Goal: Task Accomplishment & Management: Complete application form

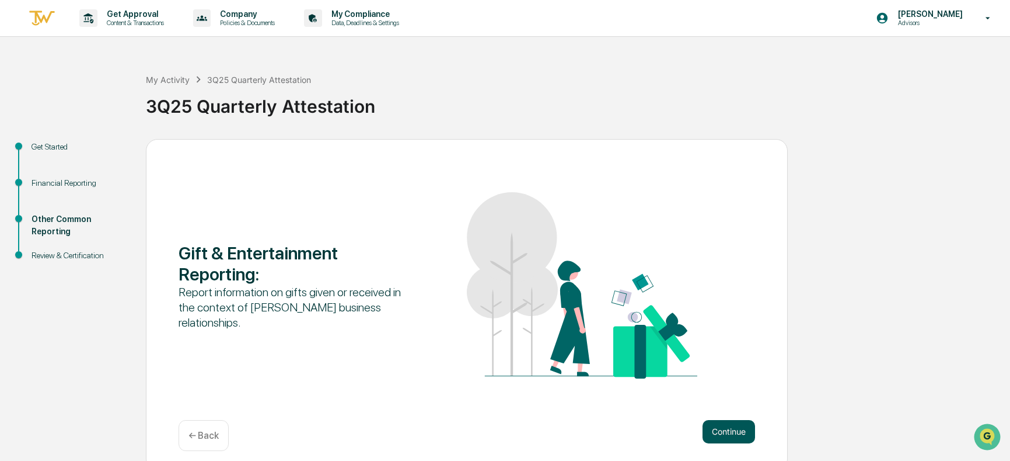
click at [734, 430] on button "Continue" at bounding box center [729, 431] width 53 height 23
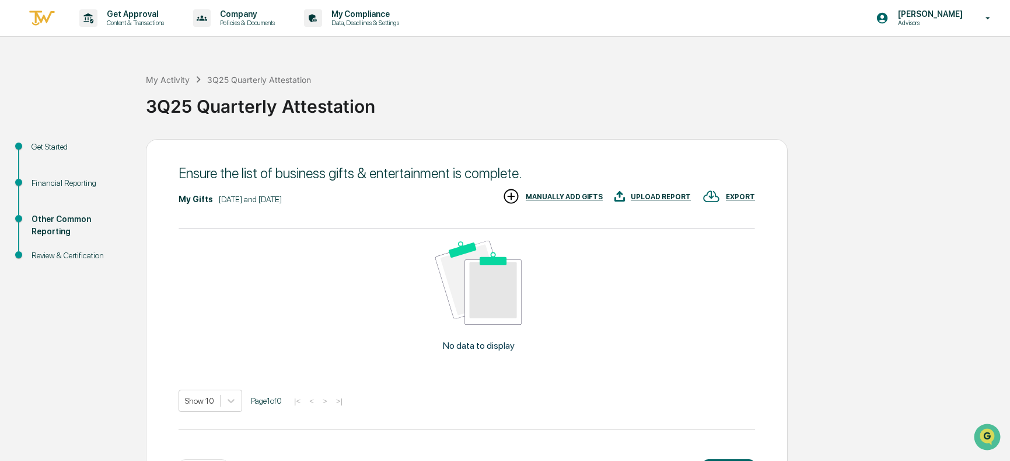
click at [672, 198] on div "UPLOAD REPORT" at bounding box center [661, 197] width 60 height 8
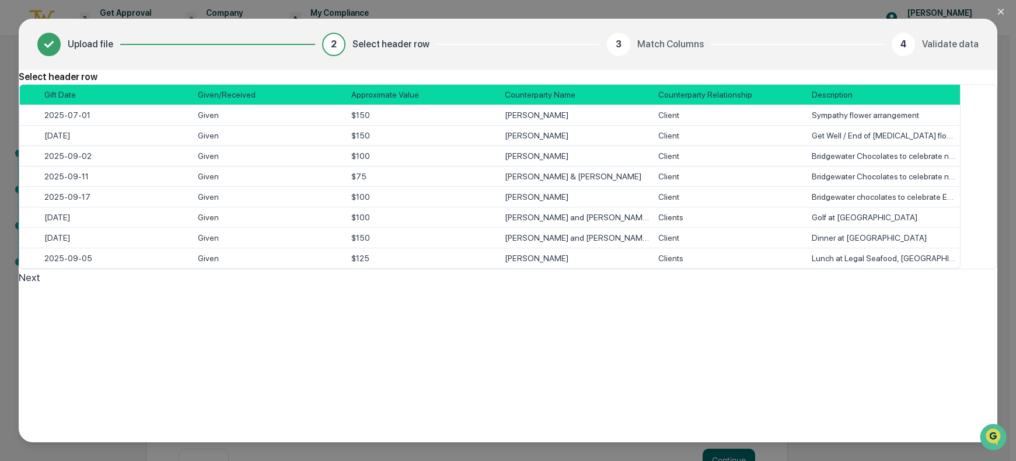
click at [40, 285] on button "Next" at bounding box center [30, 277] width 22 height 16
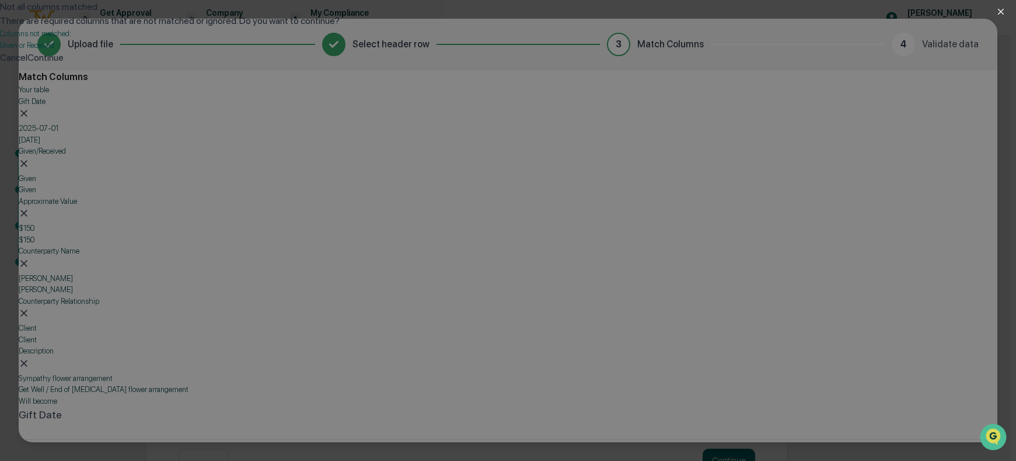
click at [27, 65] on button "Cancel" at bounding box center [13, 58] width 27 height 14
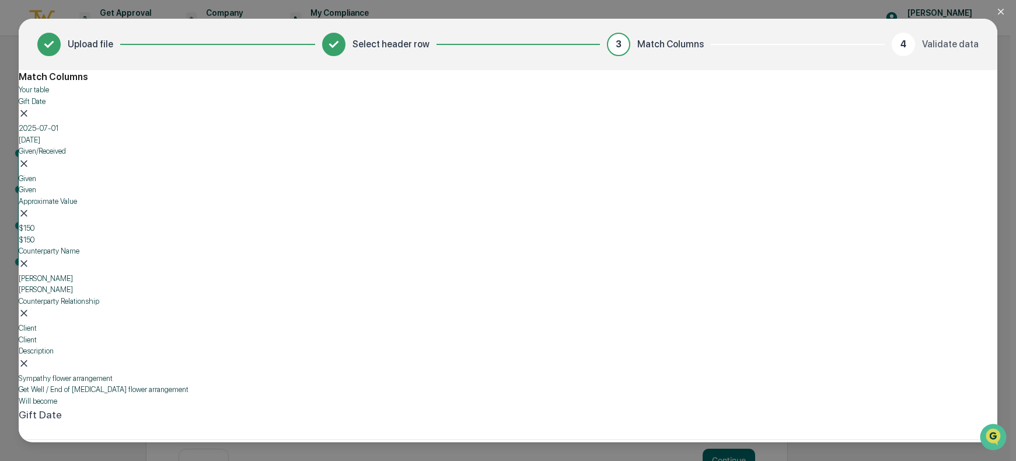
click at [294, 311] on body "Get Approval Content & Transactions Company Policies & Documents My Compliance …" at bounding box center [505, 251] width 1010 height 502
drag, startPoint x: 320, startPoint y: 392, endPoint x: 315, endPoint y: 381, distance: 13.1
click at [321, 311] on body "Get Approval Content & Transactions Company Policies & Documents My Compliance …" at bounding box center [505, 251] width 1010 height 502
click at [291, 111] on div "Match Columns Your table Gift Date 2025-07-01 2025-08-04 Given/Received Given G…" at bounding box center [508, 420] width 979 height 700
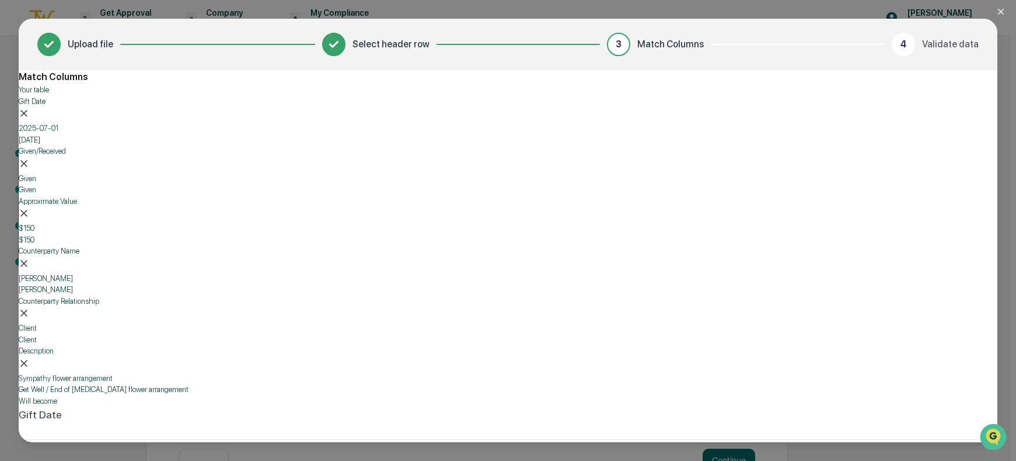
click at [275, 318] on body "Get Approval Content & Transactions Company Policies & Documents My Compliance …" at bounding box center [505, 251] width 1010 height 502
click at [280, 358] on div "Given or Received" at bounding box center [280, 365] width 127 height 14
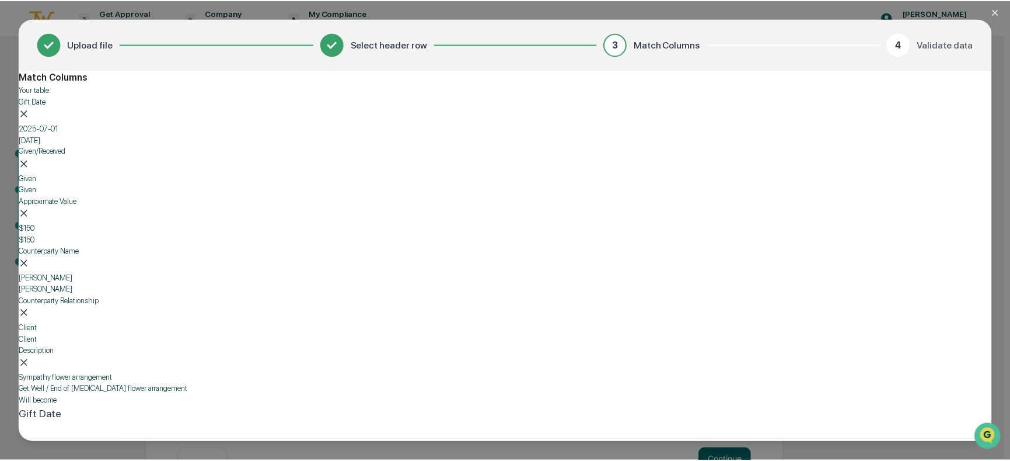
scroll to position [10, 0]
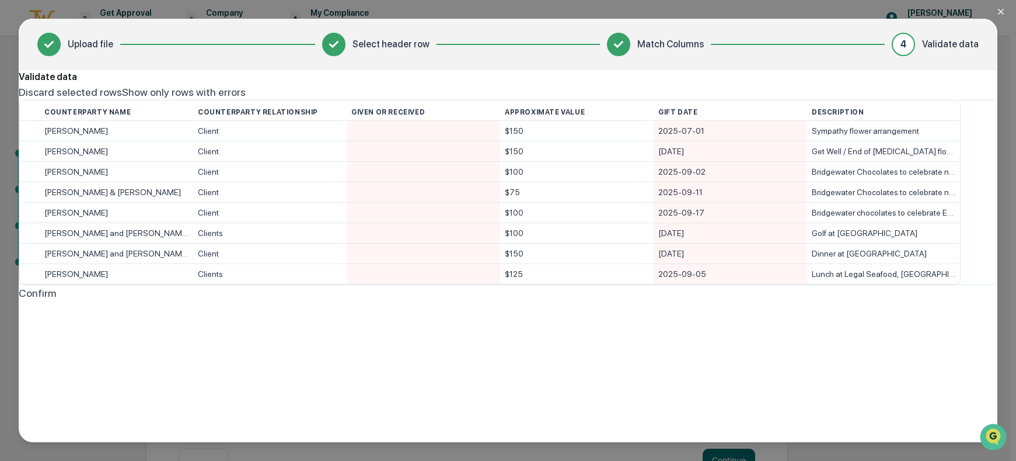
click at [424, 141] on div at bounding box center [423, 131] width 144 height 20
click at [411, 301] on div "Given" at bounding box center [508, 309] width 979 height 16
click at [404, 161] on div at bounding box center [423, 151] width 144 height 20
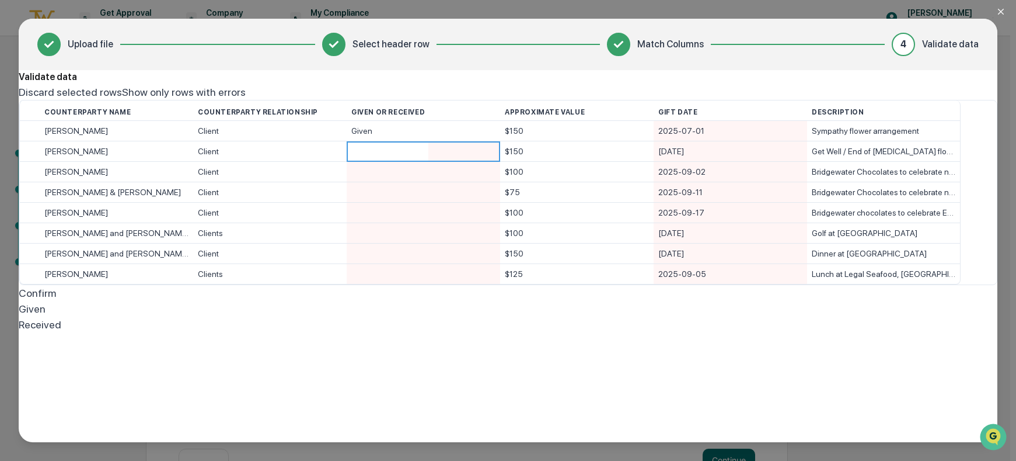
click at [407, 301] on div "Given Received" at bounding box center [508, 317] width 979 height 32
click at [407, 301] on div "Given" at bounding box center [508, 309] width 979 height 16
click at [401, 182] on div at bounding box center [423, 172] width 144 height 20
click at [408, 301] on div "Given" at bounding box center [508, 309] width 979 height 16
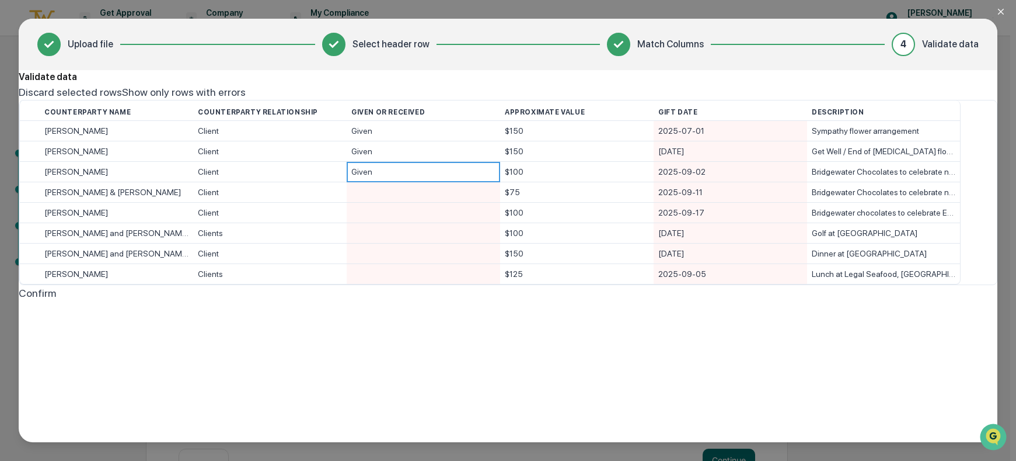
click at [407, 202] on div at bounding box center [423, 192] width 144 height 20
click at [407, 301] on div "Given" at bounding box center [508, 309] width 979 height 16
click at [407, 222] on div at bounding box center [423, 213] width 144 height 20
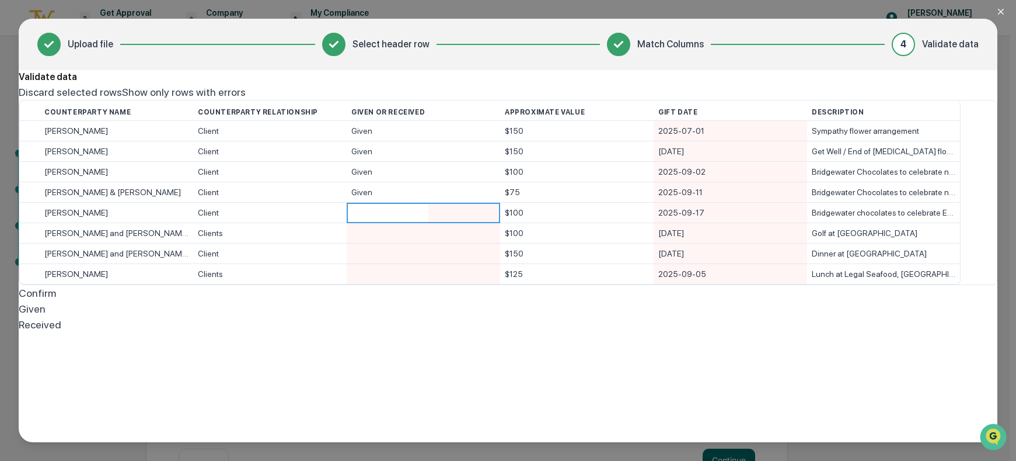
click at [402, 301] on div "Given" at bounding box center [508, 309] width 979 height 16
click at [402, 243] on div at bounding box center [423, 233] width 144 height 20
click at [404, 301] on div "Given" at bounding box center [508, 309] width 979 height 16
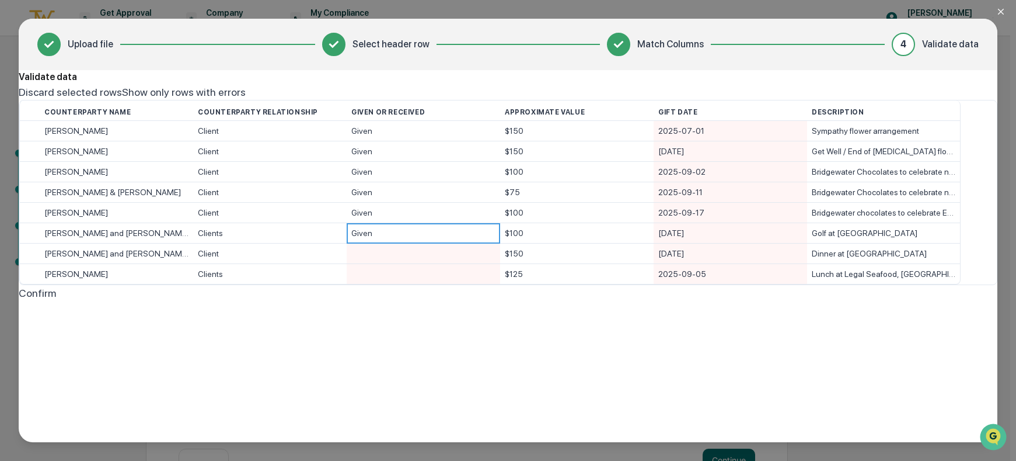
click at [404, 263] on div at bounding box center [423, 253] width 144 height 20
click at [404, 306] on div "Given" at bounding box center [508, 309] width 979 height 16
click at [403, 284] on div at bounding box center [423, 274] width 144 height 20
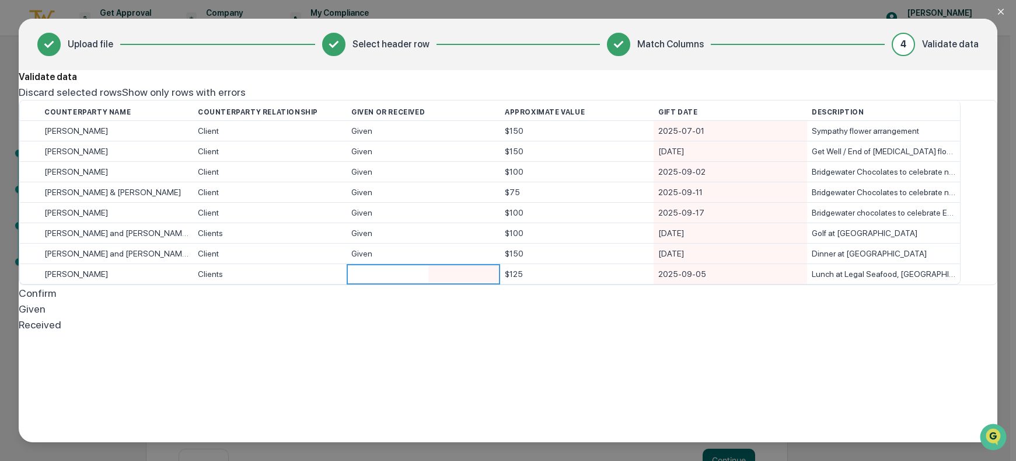
click at [407, 316] on div "Given" at bounding box center [508, 309] width 979 height 16
click at [56, 301] on button "Confirm" at bounding box center [37, 293] width 37 height 16
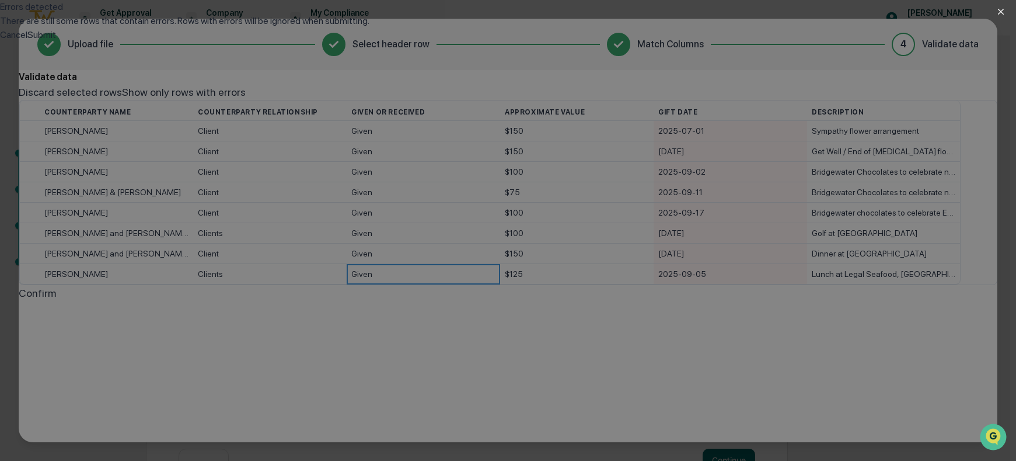
click at [56, 42] on button "Submit" at bounding box center [41, 35] width 29 height 14
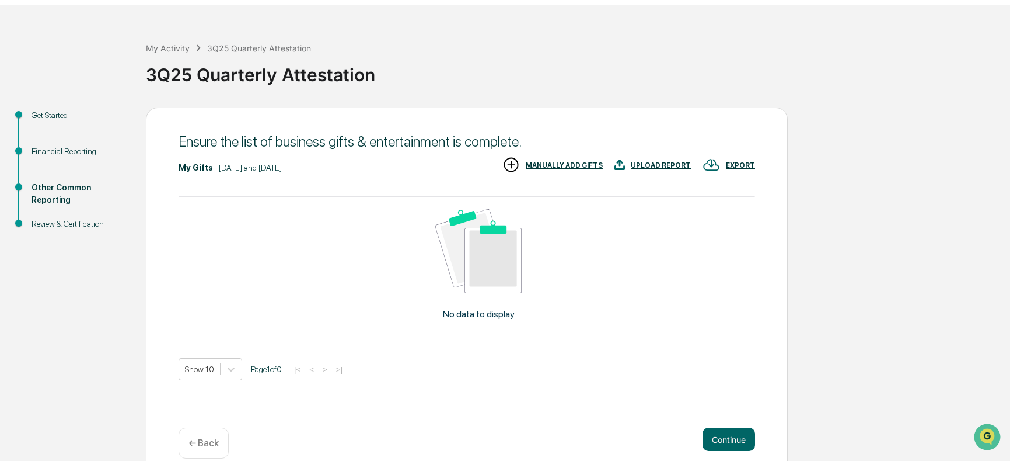
scroll to position [49, 0]
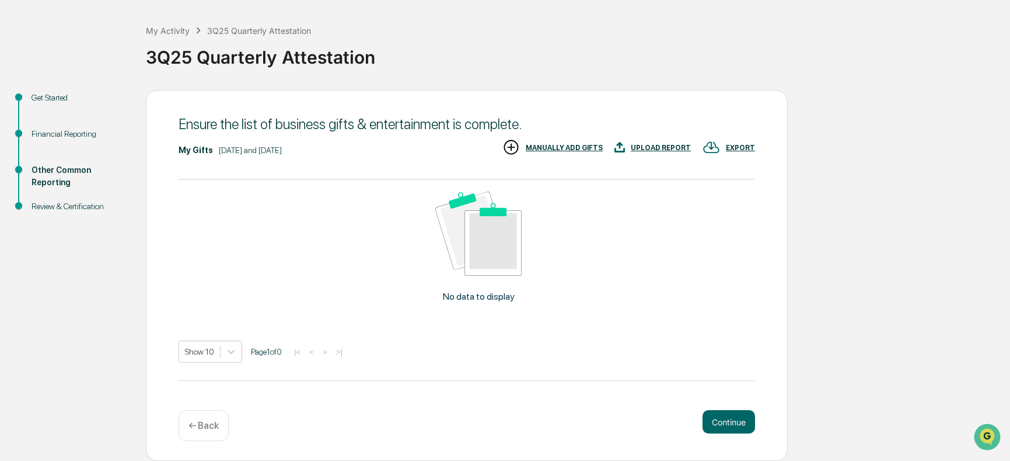
click at [660, 145] on div "UPLOAD REPORT" at bounding box center [661, 148] width 60 height 8
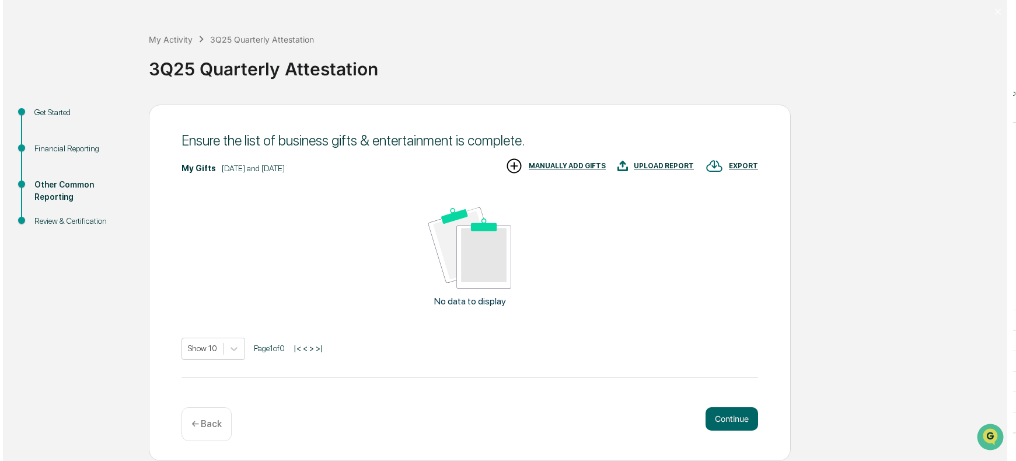
scroll to position [41, 0]
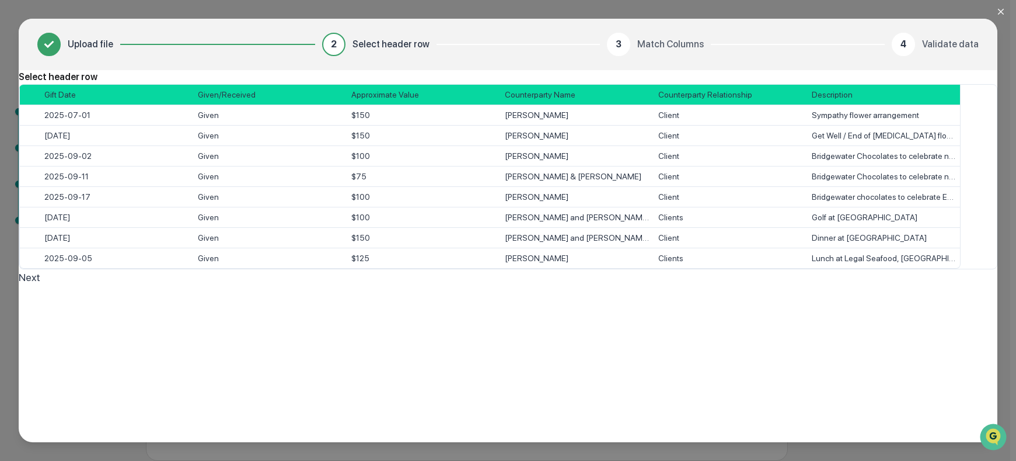
click at [25, 115] on span "Select" at bounding box center [25, 115] width 0 height 0
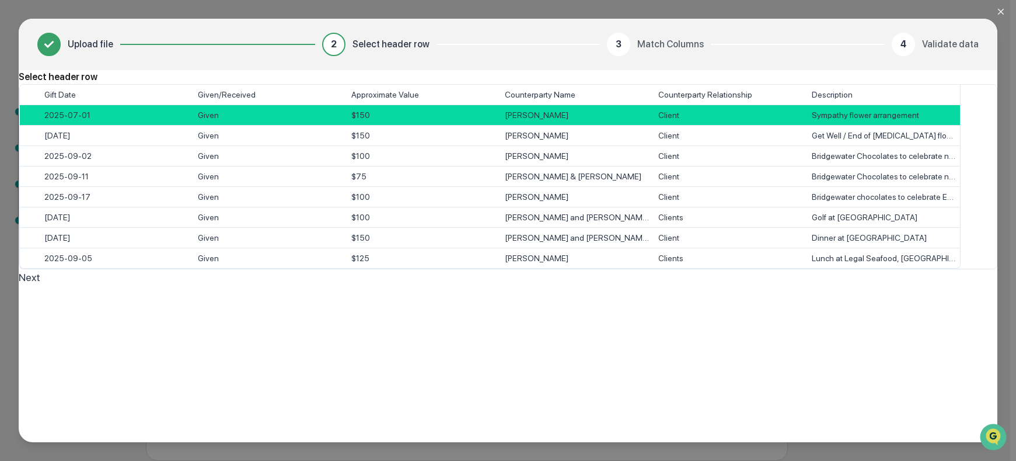
click at [25, 95] on span "Select" at bounding box center [25, 95] width 0 height 0
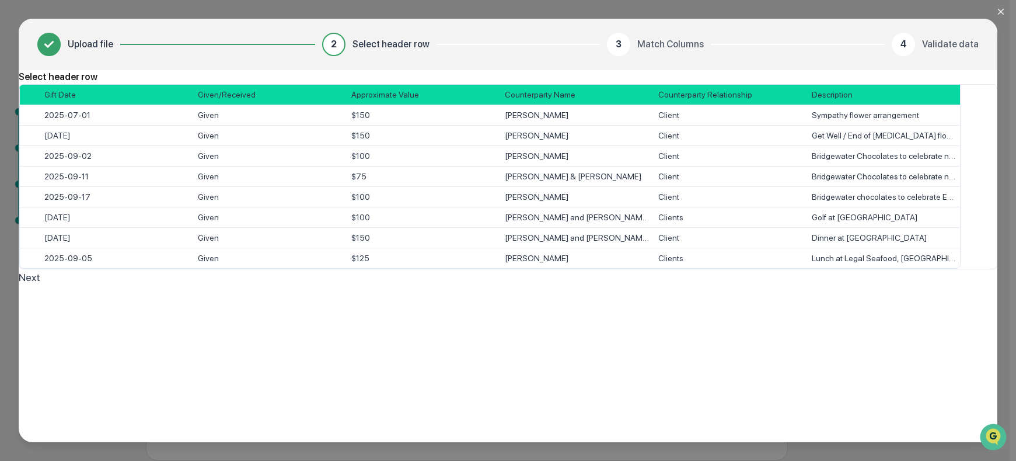
click at [40, 285] on button "Next" at bounding box center [30, 277] width 22 height 16
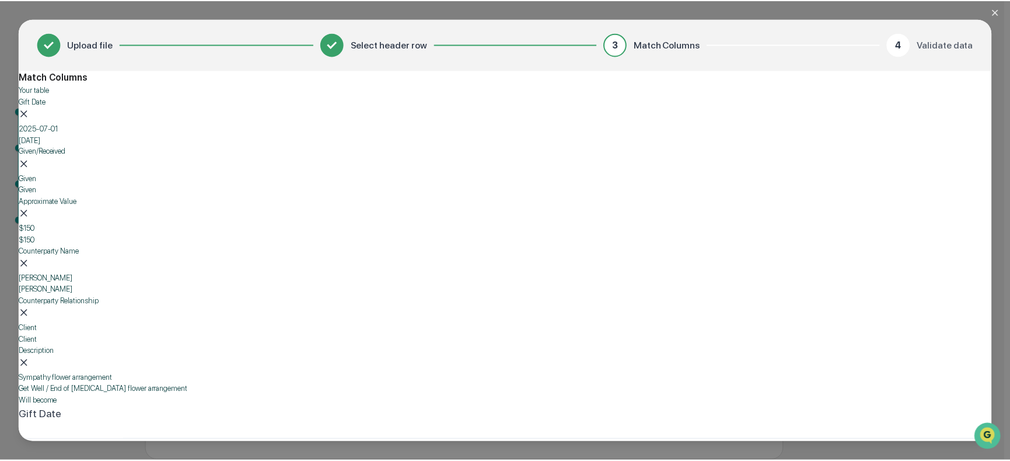
scroll to position [0, 0]
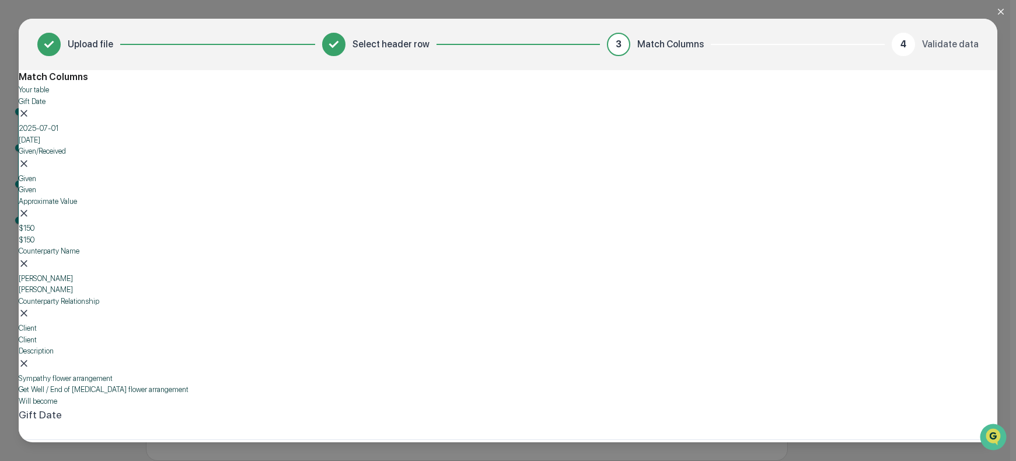
click at [319, 315] on body "Get Approval Content & Transactions Company Policies & Documents My Compliance …" at bounding box center [505, 210] width 1010 height 502
click at [284, 358] on div "Given or Received" at bounding box center [280, 365] width 127 height 14
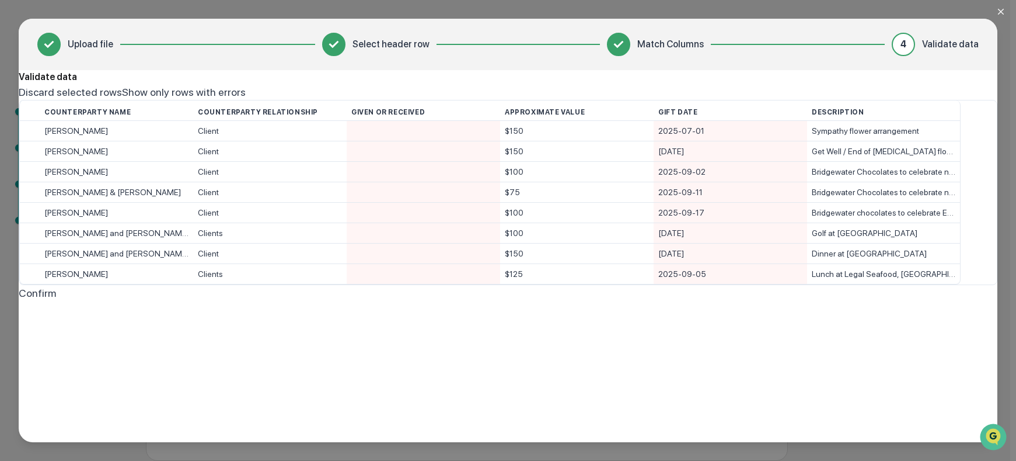
click at [389, 141] on div at bounding box center [423, 131] width 144 height 20
click at [390, 301] on div "Given" at bounding box center [508, 309] width 979 height 16
click at [390, 161] on div at bounding box center [423, 151] width 144 height 20
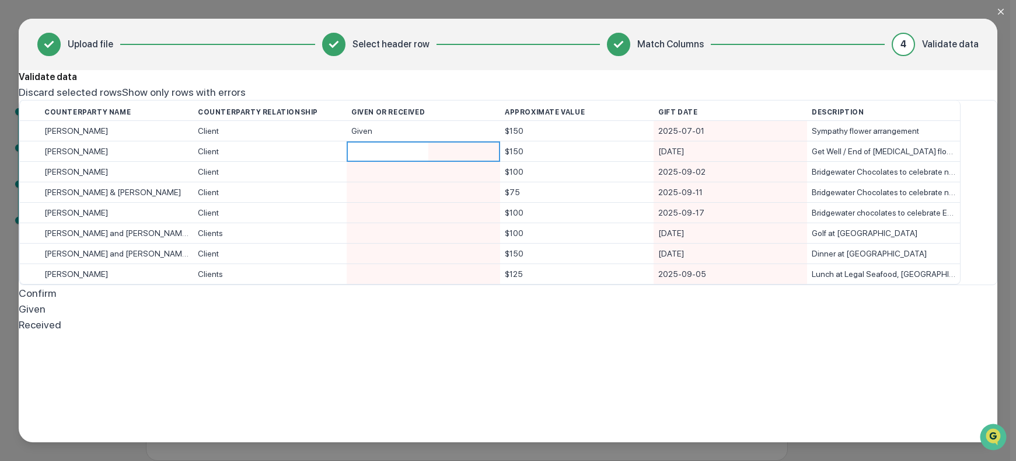
click at [397, 301] on div "Given" at bounding box center [508, 309] width 979 height 16
click at [397, 182] on div at bounding box center [423, 172] width 144 height 20
click at [398, 301] on div "Given" at bounding box center [508, 309] width 979 height 16
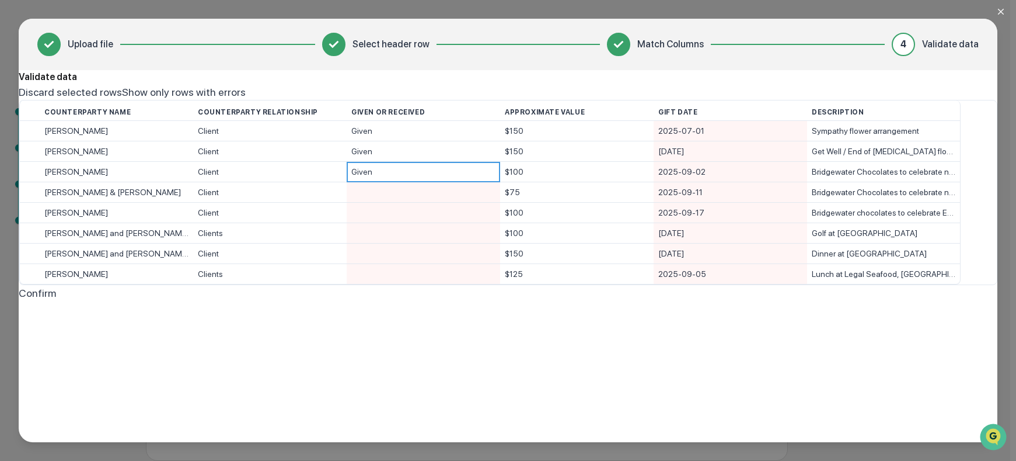
click at [398, 202] on div at bounding box center [423, 192] width 144 height 20
click at [400, 301] on div "Given" at bounding box center [508, 309] width 979 height 16
click at [400, 222] on div at bounding box center [423, 213] width 144 height 20
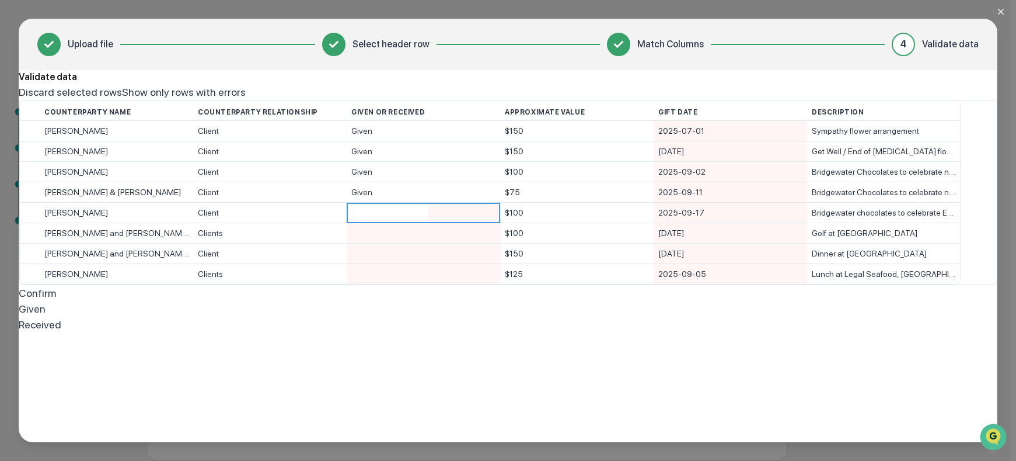
click at [401, 301] on div "Given" at bounding box center [508, 309] width 979 height 16
click at [401, 243] on div at bounding box center [423, 233] width 144 height 20
click at [401, 301] on div "Given" at bounding box center [508, 309] width 979 height 16
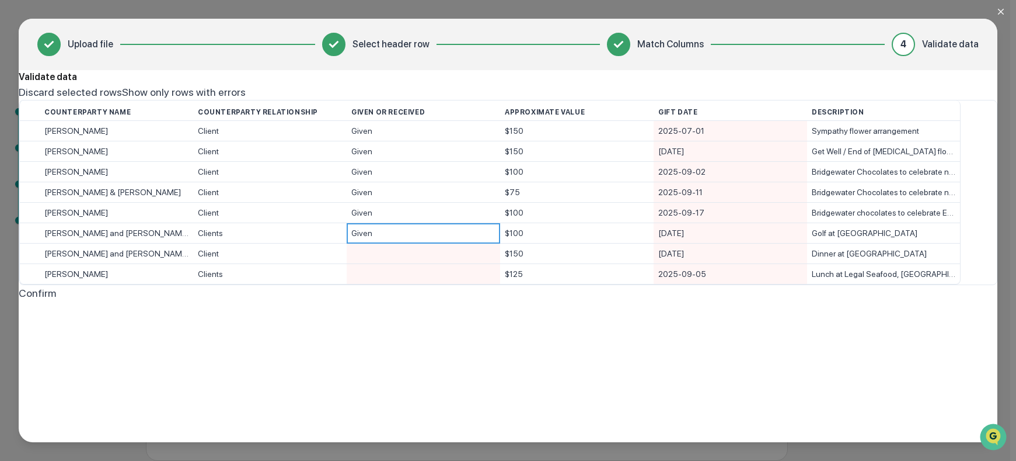
click at [401, 263] on div at bounding box center [423, 253] width 144 height 20
click at [406, 307] on div "Given" at bounding box center [508, 309] width 979 height 16
click at [406, 284] on div at bounding box center [423, 274] width 144 height 20
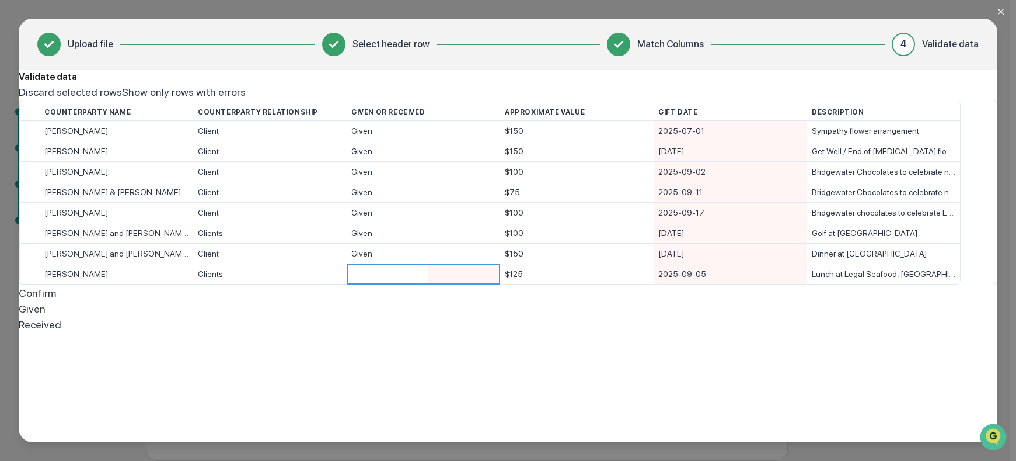
click at [416, 316] on div "Given" at bounding box center [508, 309] width 979 height 16
click at [56, 301] on button "Confirm" at bounding box center [37, 293] width 37 height 16
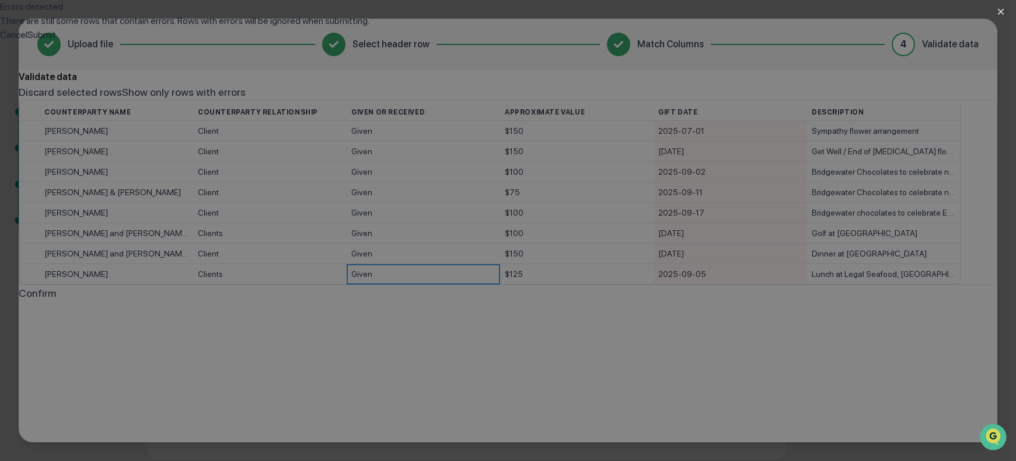
click at [56, 42] on button "Submit" at bounding box center [41, 35] width 29 height 14
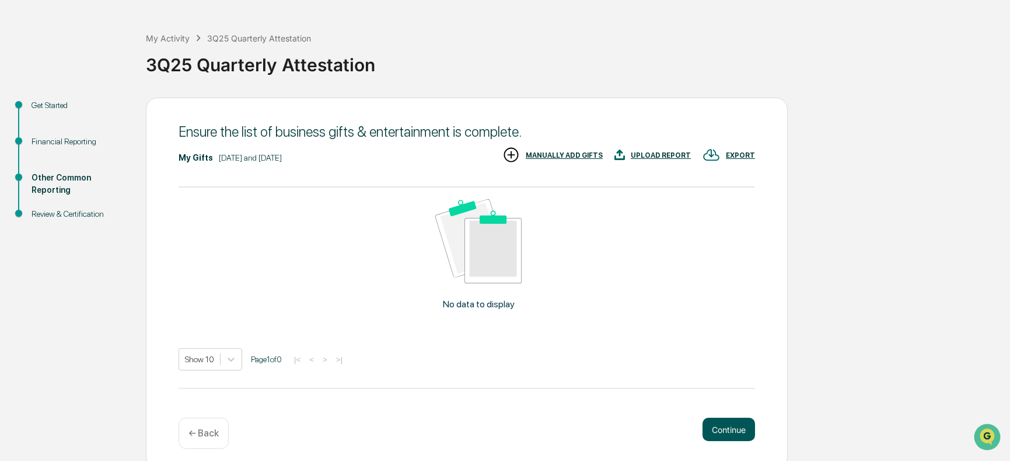
click at [731, 437] on button "Continue" at bounding box center [729, 428] width 53 height 23
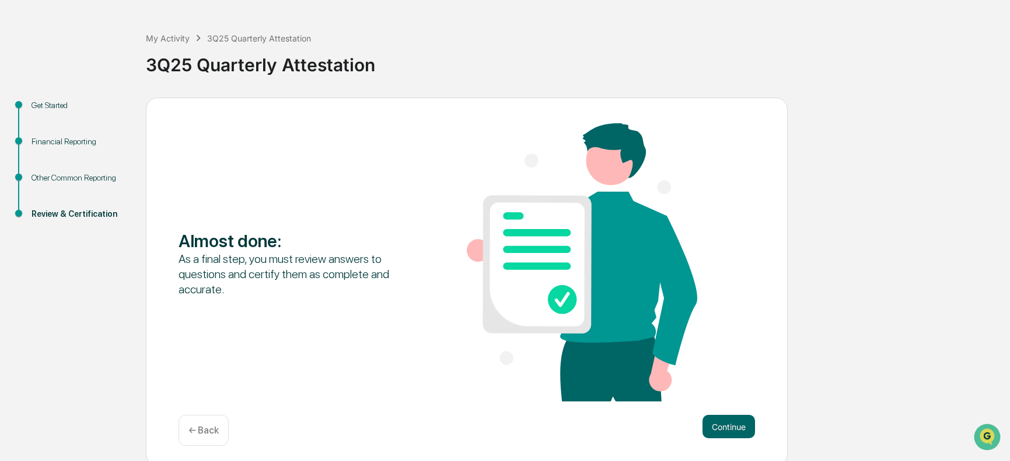
click at [200, 431] on p "← Back" at bounding box center [204, 429] width 30 height 11
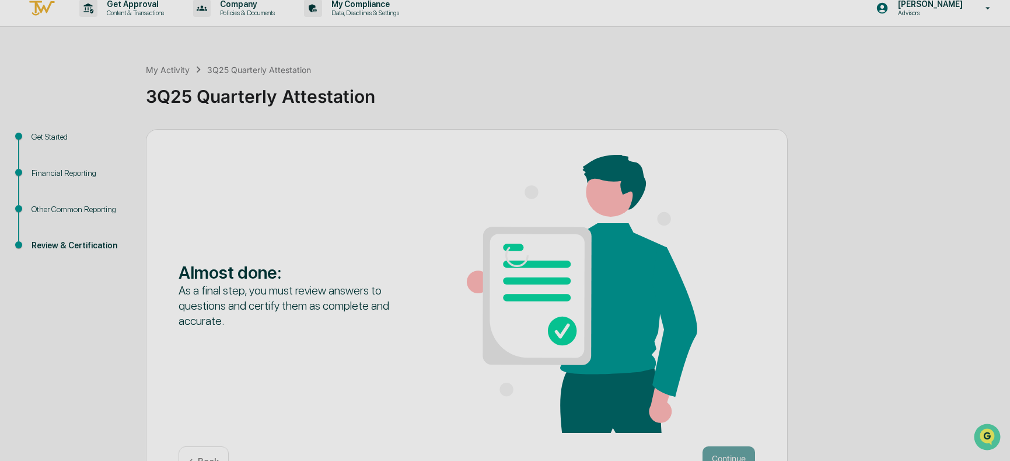
scroll to position [41, 0]
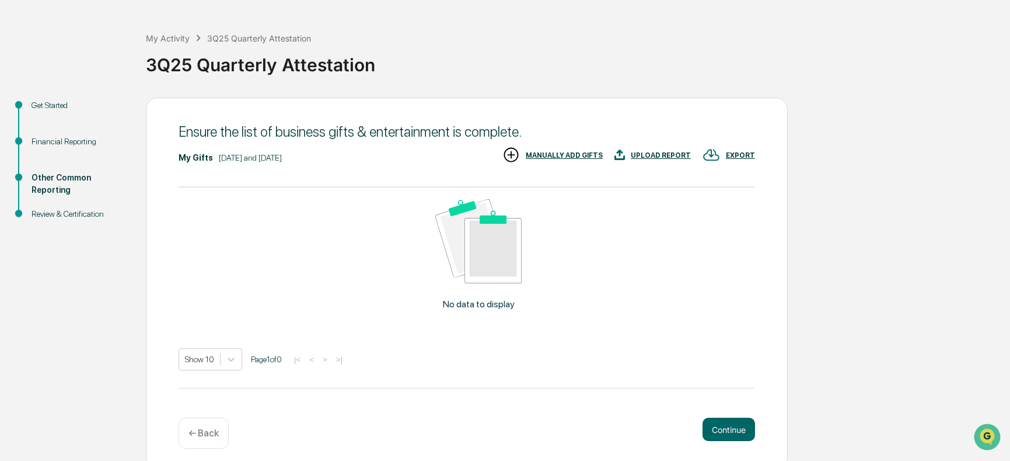
click at [659, 158] on div "UPLOAD REPORT" at bounding box center [661, 155] width 60 height 8
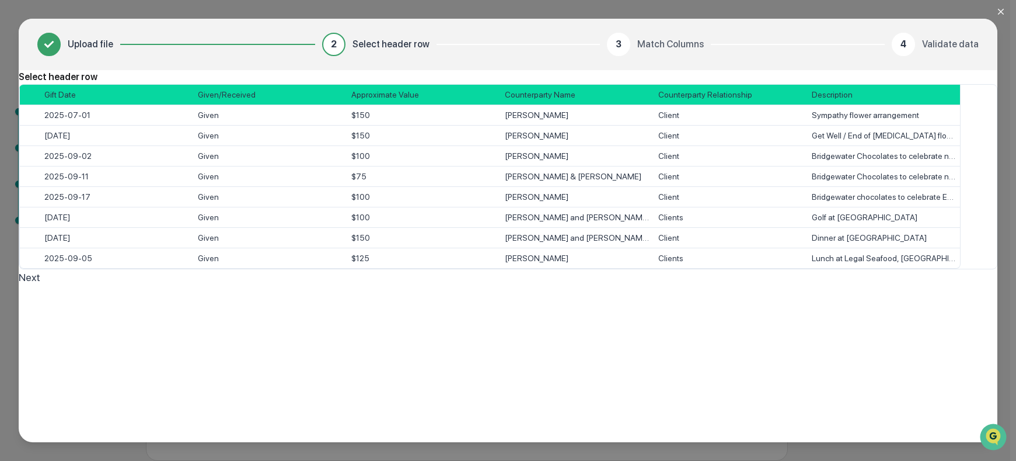
click at [40, 285] on button "Next" at bounding box center [30, 277] width 22 height 16
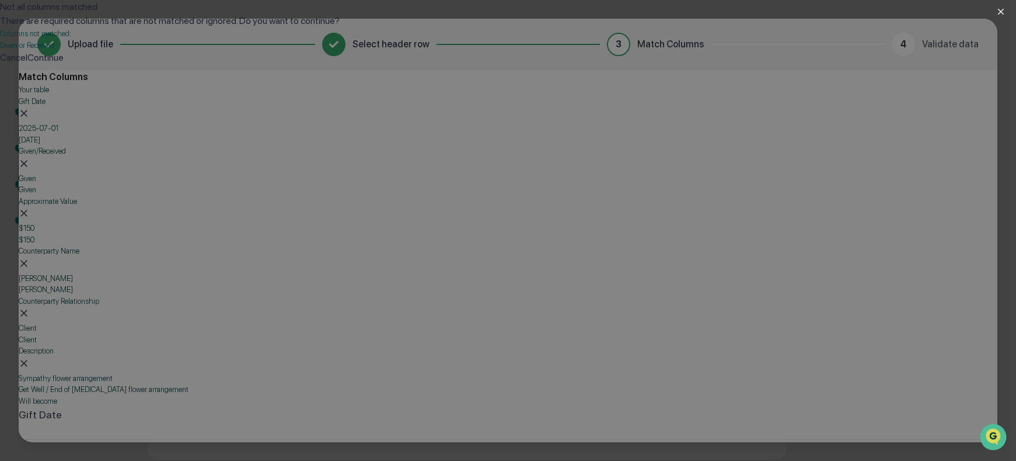
click at [64, 65] on button "Continue" at bounding box center [45, 58] width 36 height 14
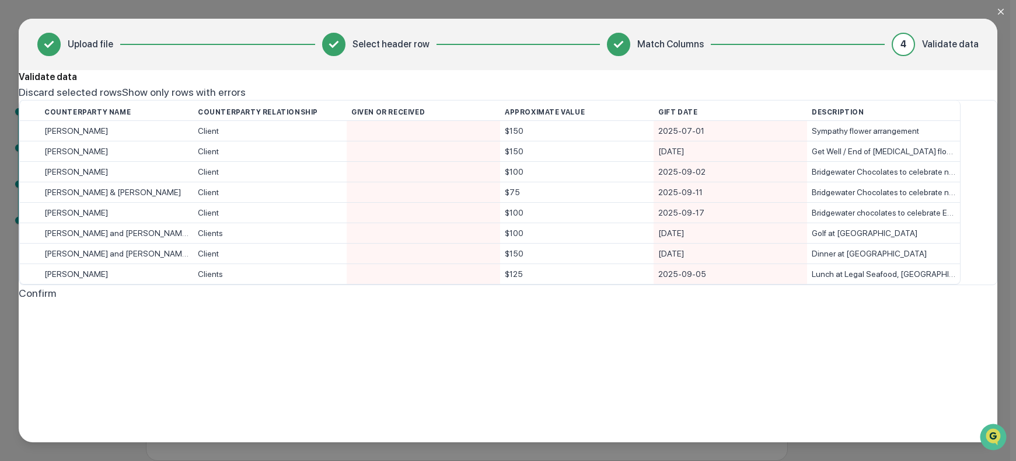
click at [769, 110] on div "Validate data Discard selected rows Show only rows with errors Counterparty Nam…" at bounding box center [508, 177] width 979 height 215
click at [122, 100] on button "Discard selected rows" at bounding box center [70, 92] width 103 height 16
click at [56, 301] on button "Confirm" at bounding box center [37, 293] width 37 height 16
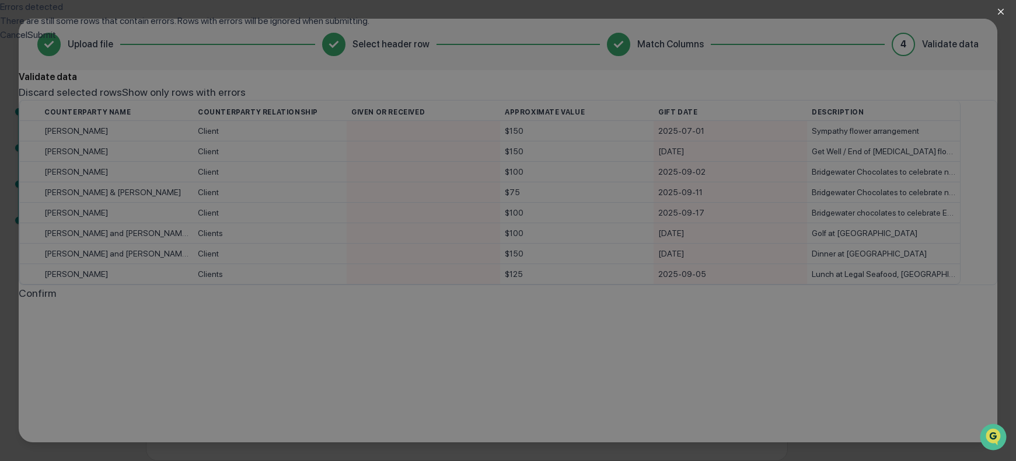
click at [56, 42] on button "Submit" at bounding box center [41, 35] width 29 height 14
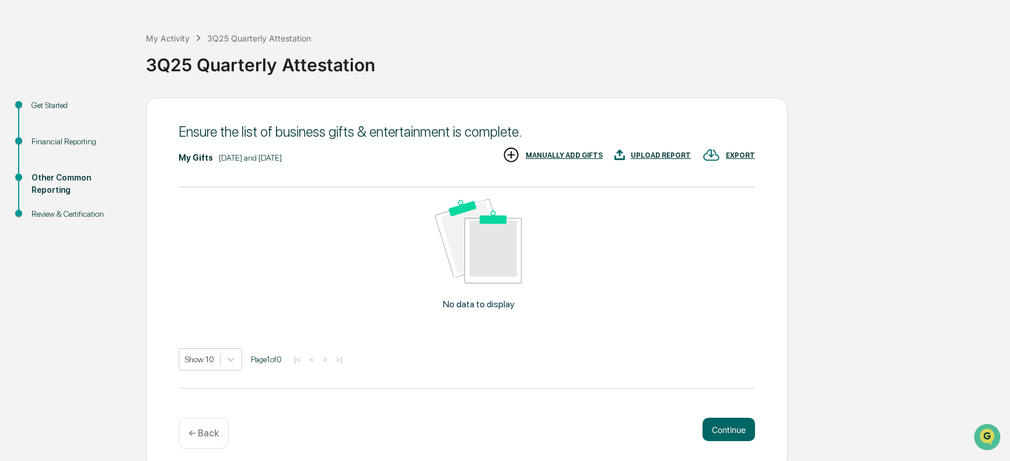
click at [575, 193] on div "No data to display" at bounding box center [479, 259] width 600 height 144
click at [734, 430] on button "Continue" at bounding box center [729, 428] width 53 height 23
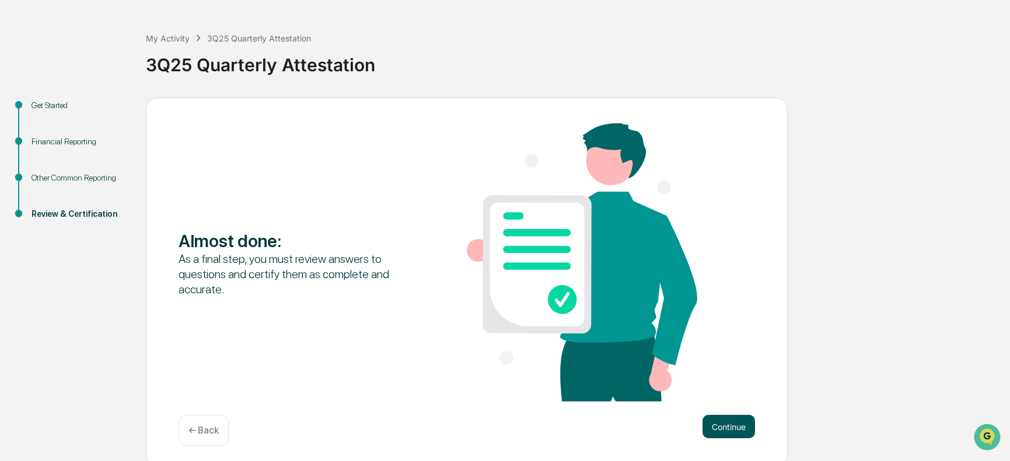
click at [724, 422] on button "Continue" at bounding box center [729, 425] width 53 height 23
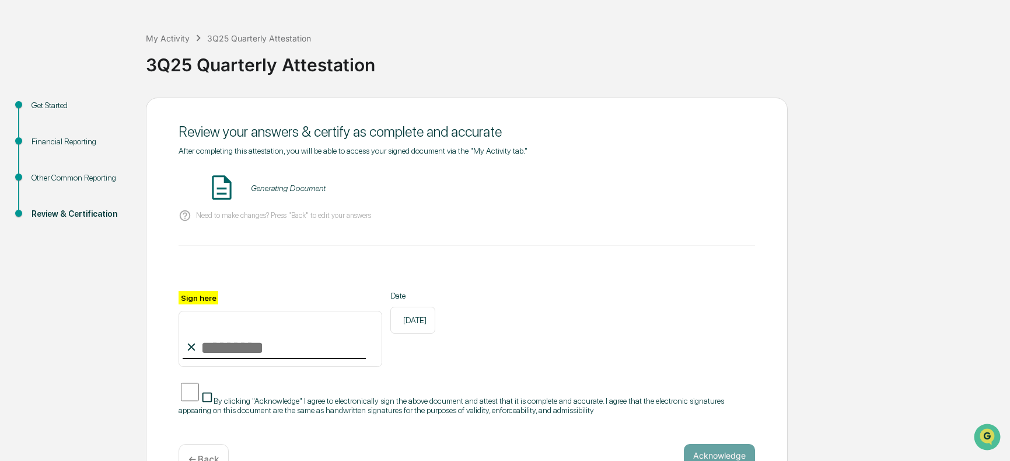
click at [242, 218] on p "Need to make changes? Press "Back" to edit your answers" at bounding box center [283, 215] width 175 height 9
click at [693, 184] on button "VIEW" at bounding box center [689, 188] width 76 height 20
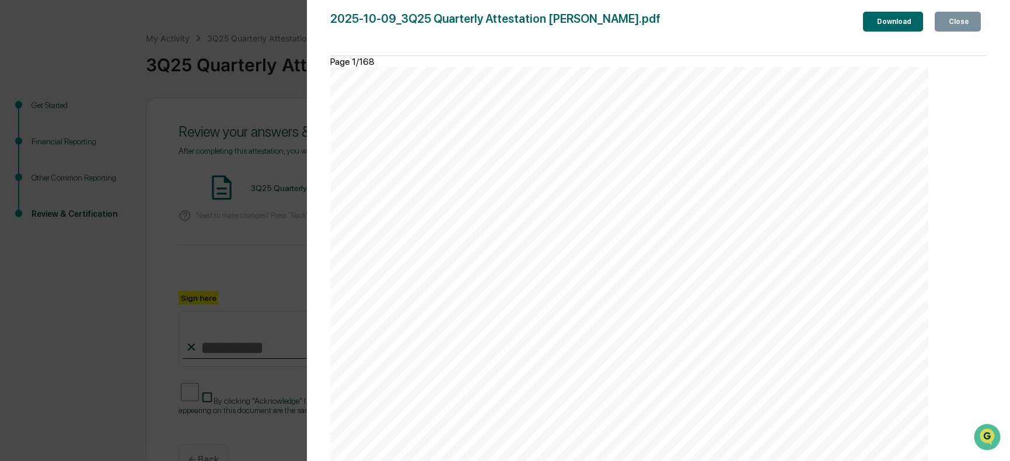
scroll to position [1394, 0]
click at [962, 19] on div "Close" at bounding box center [958, 23] width 23 height 8
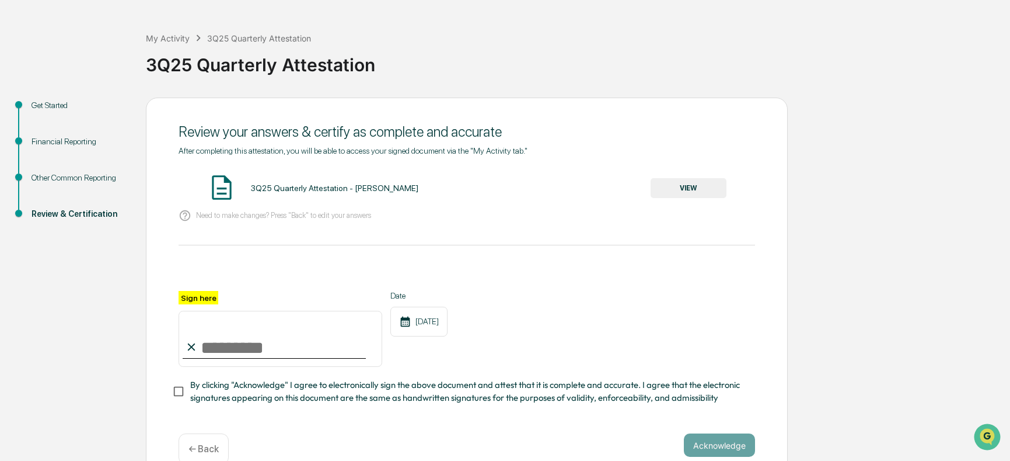
click at [55, 179] on div "Other Common Reporting" at bounding box center [80, 178] width 96 height 12
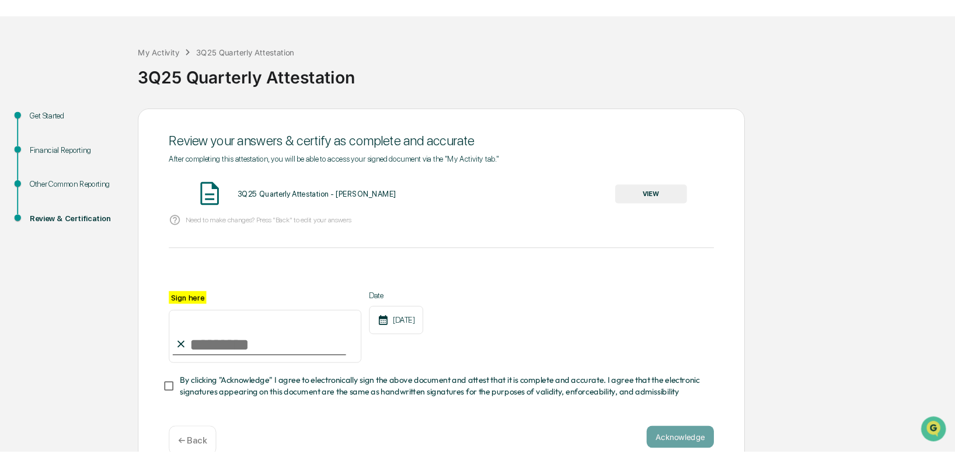
scroll to position [10, 0]
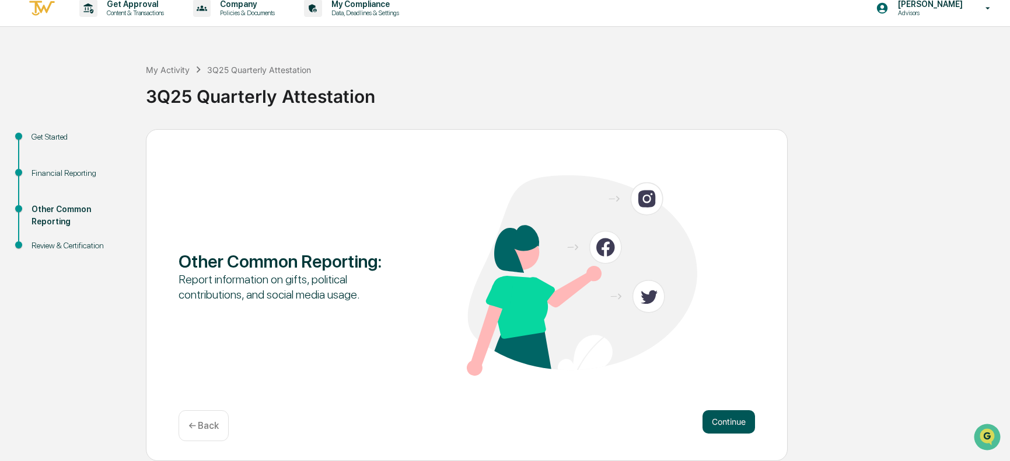
click at [742, 430] on button "Continue" at bounding box center [729, 421] width 53 height 23
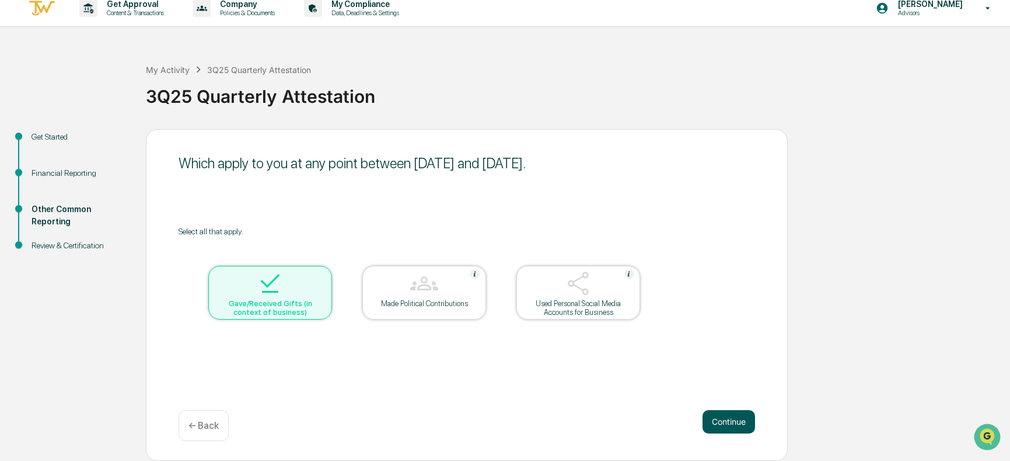
click at [741, 426] on button "Continue" at bounding box center [729, 421] width 53 height 23
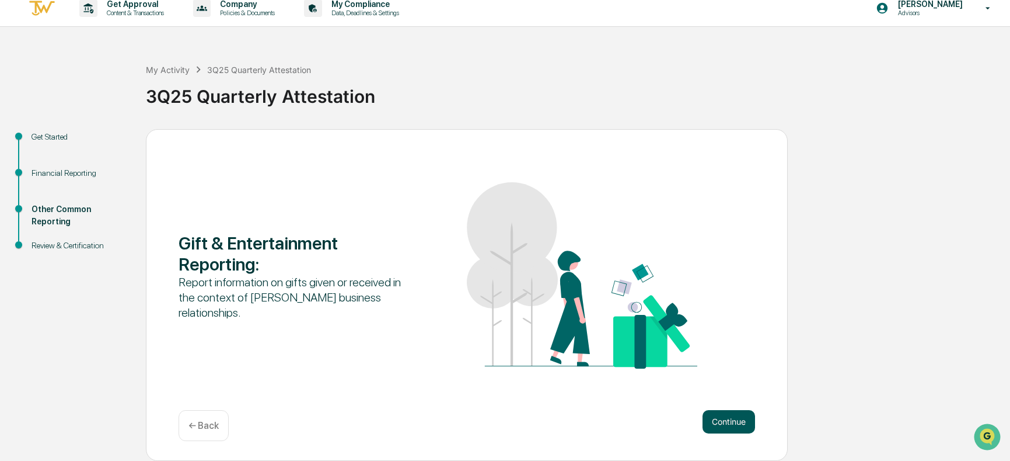
click at [738, 426] on button "Continue" at bounding box center [729, 421] width 53 height 23
